Goal: Find specific page/section: Find specific page/section

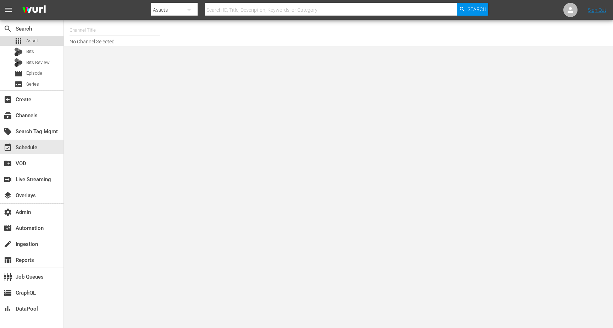
click at [35, 40] on span "Asset" at bounding box center [32, 40] width 12 height 7
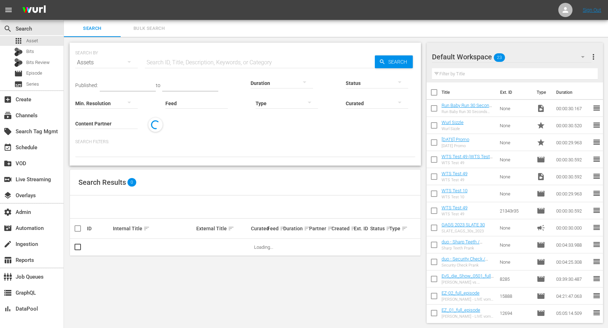
click at [202, 60] on input "text" at bounding box center [260, 62] width 230 height 17
paste input "[URL][PERSON_NAME][DOMAIN_NAME]"
type input "[URL][PERSON_NAME][DOMAIN_NAME]"
drag, startPoint x: 222, startPoint y: 62, endPoint x: 100, endPoint y: 66, distance: 122.2
click at [107, 65] on div "SEARCH BY Search By Assets Search ID, Title, Description, Keywords, or Category…" at bounding box center [245, 58] width 340 height 26
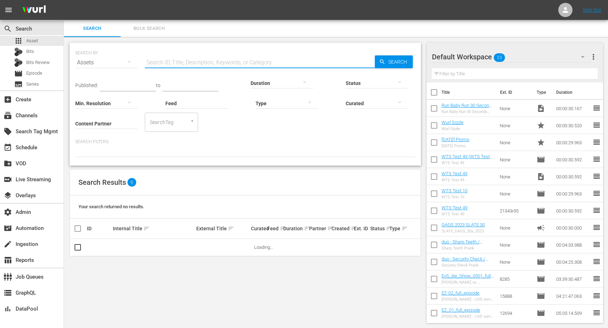
paste input "189219502"
type input "189219502"
click at [395, 61] on span "Search" at bounding box center [398, 61] width 27 height 13
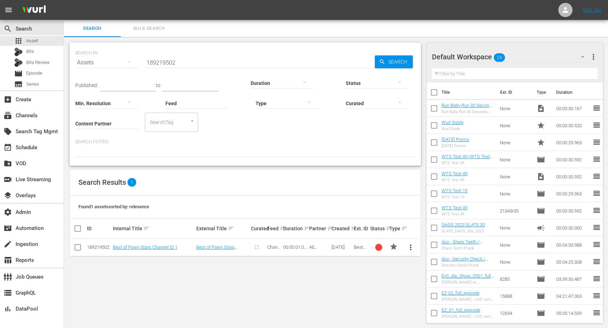
drag, startPoint x: 265, startPoint y: 292, endPoint x: 335, endPoint y: 280, distance: 70.3
click at [266, 292] on div "SEARCH BY Search By Assets Search ID, Title, Description, Keywords, or Category…" at bounding box center [245, 182] width 363 height 291
click at [156, 246] on link "Best of Pawn Stars Channel ID 1" at bounding box center [145, 246] width 65 height 5
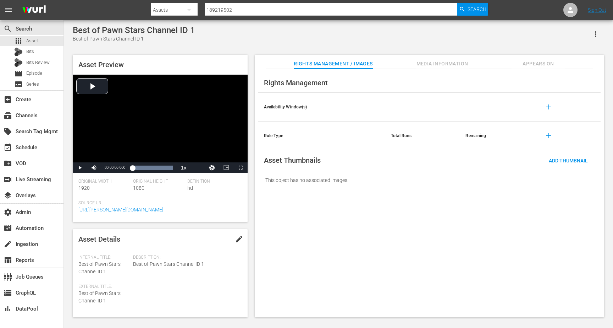
click at [267, 250] on div "Rights Management Availability Window(s) add Rule Type Total Runs Remaining add…" at bounding box center [430, 193] width 350 height 248
click at [270, 249] on div "Rights Management Availability Window(s) add Rule Type Total Runs Remaining add…" at bounding box center [430, 193] width 350 height 248
click at [93, 86] on div "Video Player" at bounding box center [160, 119] width 175 height 88
click at [94, 99] on div "Video Player" at bounding box center [160, 119] width 175 height 88
click at [95, 100] on div "Video Player" at bounding box center [160, 119] width 175 height 88
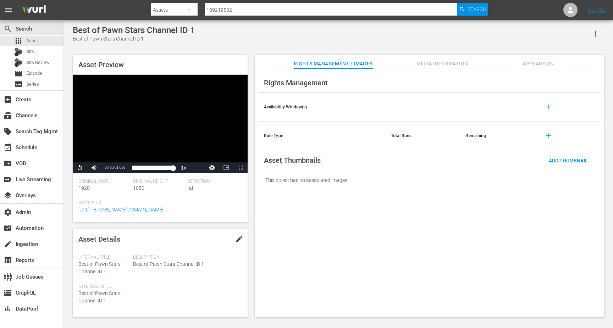
click at [466, 64] on span "Media Information" at bounding box center [442, 63] width 53 height 9
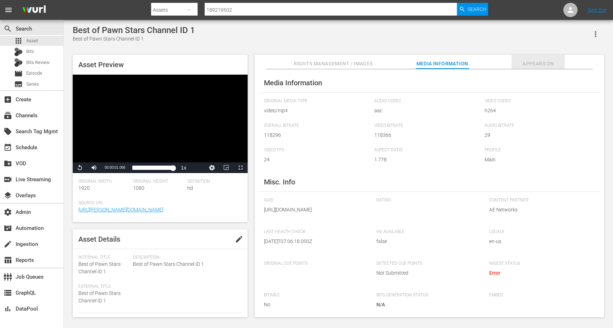
click at [542, 63] on span "Appears On" at bounding box center [538, 63] width 53 height 9
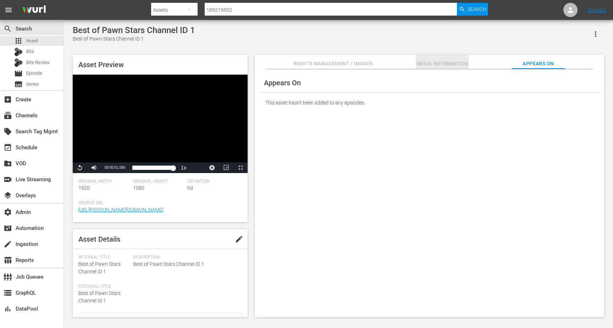
click at [451, 62] on span "Media Information" at bounding box center [442, 63] width 53 height 9
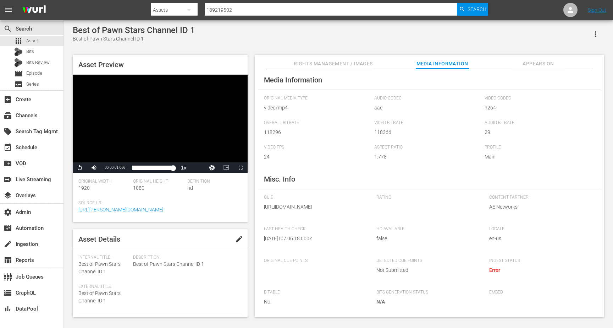
scroll to position [25, 0]
drag, startPoint x: 293, startPoint y: 208, endPoint x: 263, endPoint y: 187, distance: 36.7
click at [263, 187] on div "Media Information Original Media Type video/mp4 Audio Codec aac Video Codec h26…" at bounding box center [430, 193] width 350 height 248
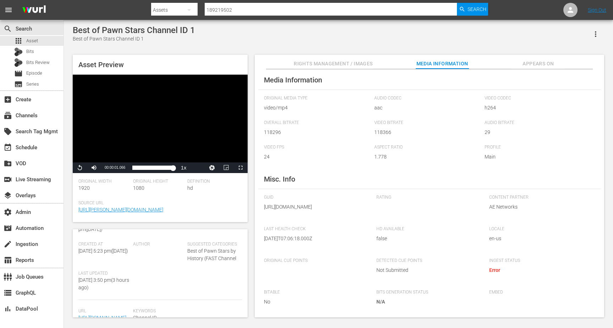
copy span "[URL][DOMAIN_NAME]"
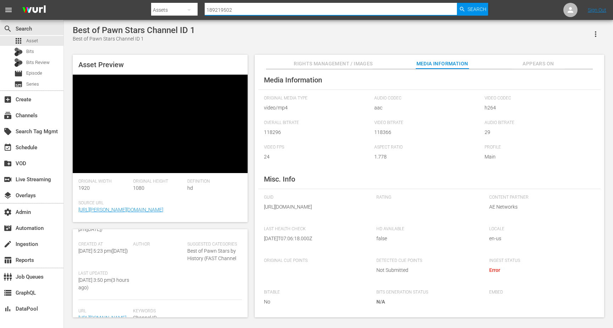
click at [255, 8] on input "189219502" at bounding box center [331, 9] width 252 height 17
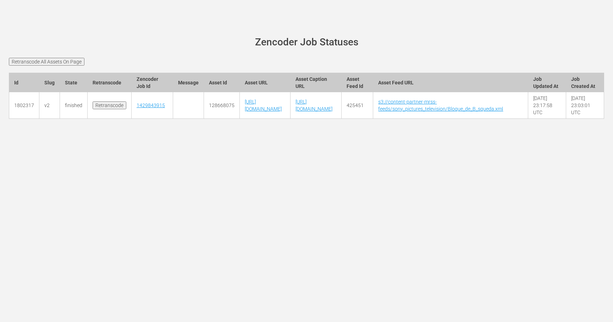
click at [198, 161] on div "wurl-scheduler.com site status Zencoder Job Statuses Retranscode All Assets On …" at bounding box center [306, 161] width 613 height 322
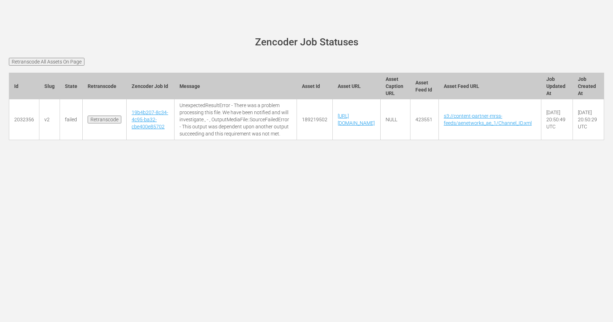
click at [147, 123] on td "19b4b207-8c34-4c95-ba32-cbe400e85702" at bounding box center [151, 119] width 48 height 41
click at [146, 130] on td "19b4b207-8c34-4c95-ba32-cbe400e85702" at bounding box center [151, 119] width 48 height 41
click at [148, 124] on link "19b4b207-8c34-4c95-ba32-cbe400e85702" at bounding box center [150, 120] width 37 height 20
